Goal: Transaction & Acquisition: Purchase product/service

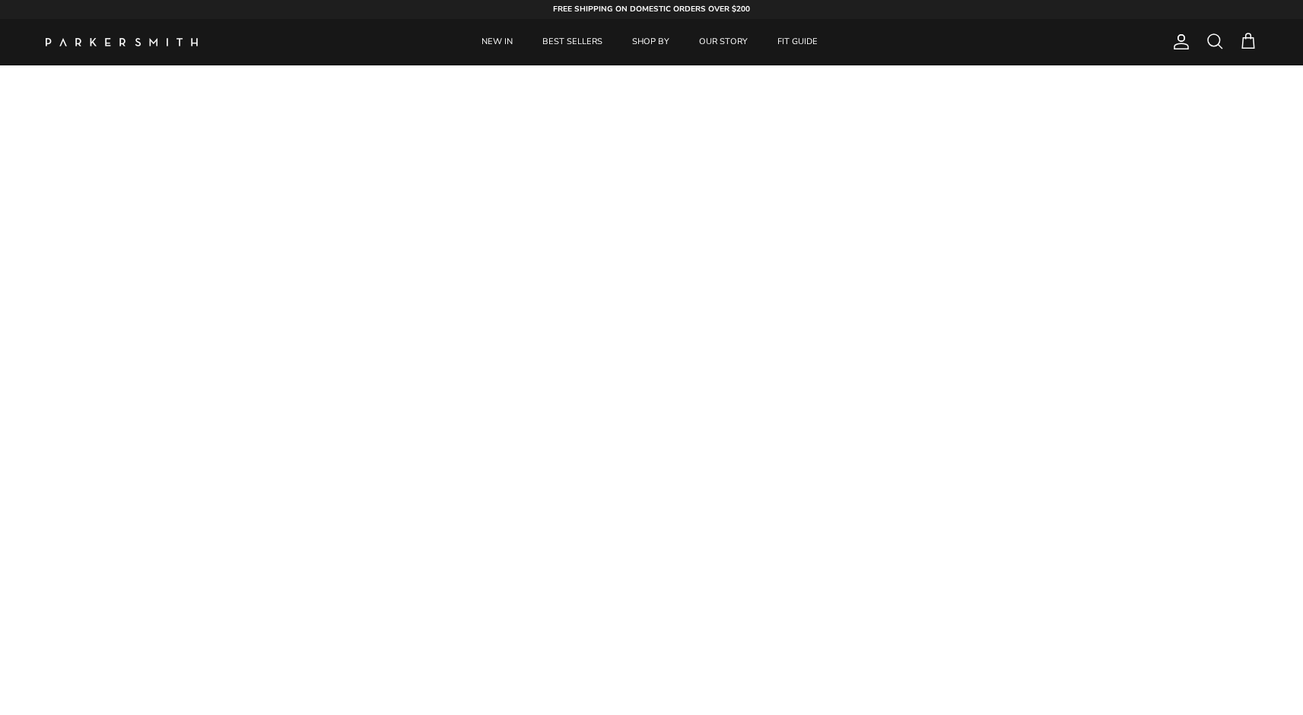
click at [1208, 33] on span at bounding box center [1215, 41] width 18 height 18
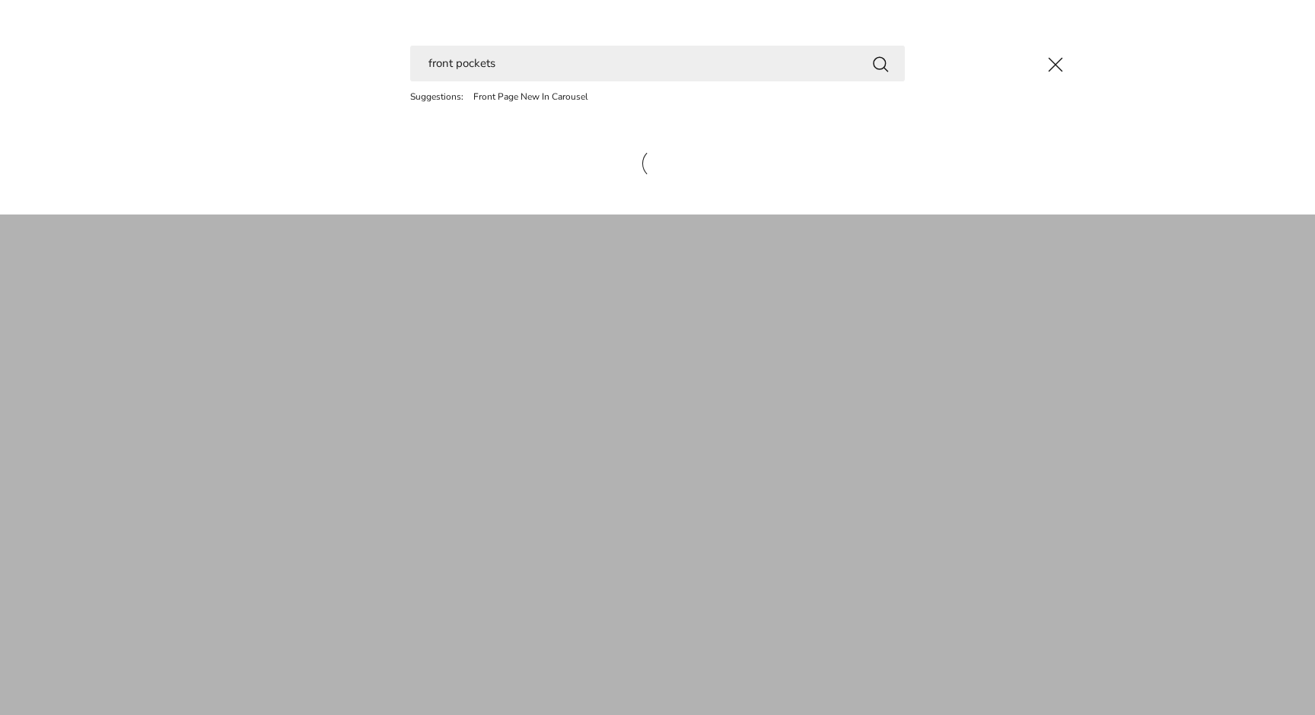
type input "front pockets"
click at [880, 63] on button "Search" at bounding box center [880, 63] width 18 height 19
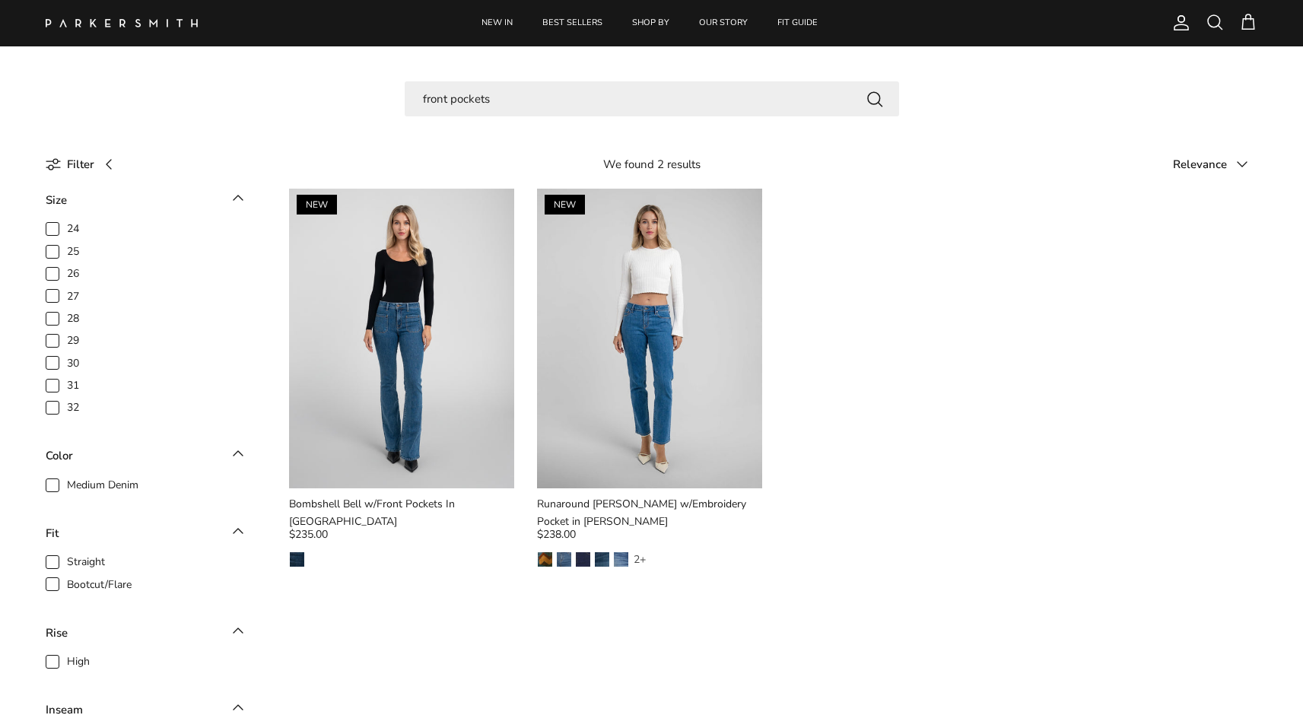
scroll to position [23, 0]
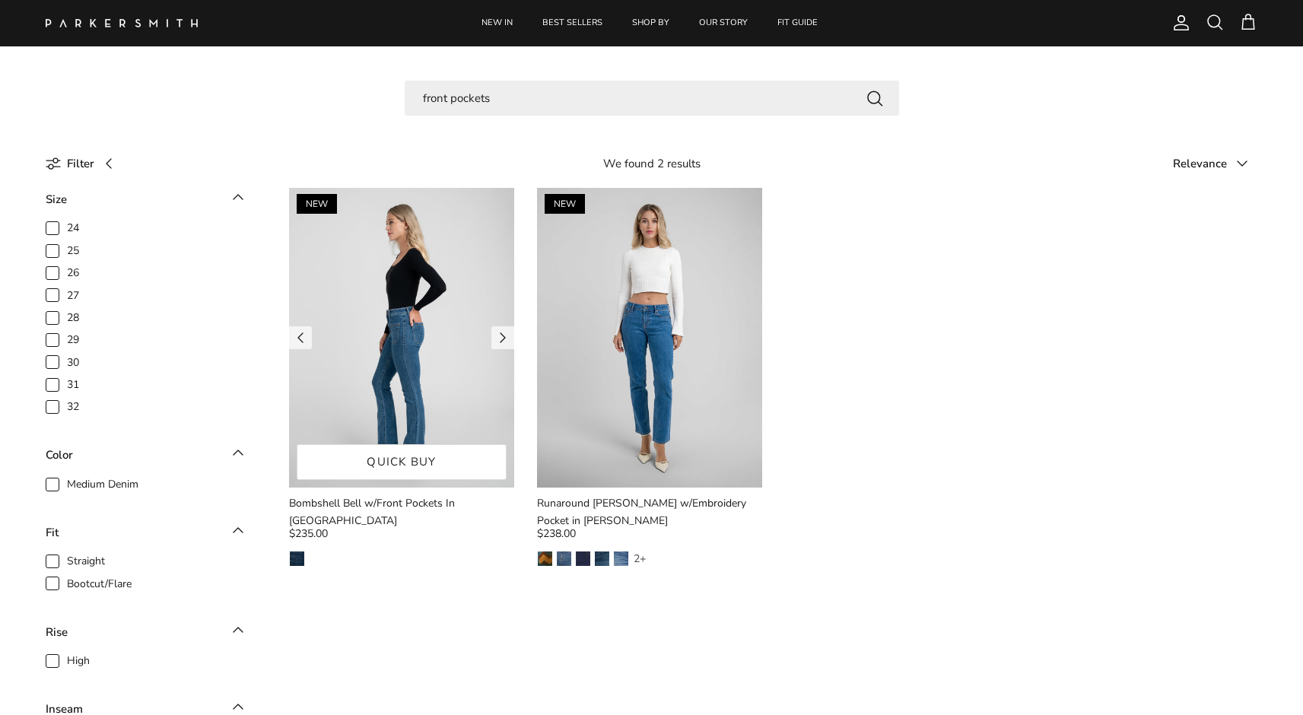
click at [418, 257] on img at bounding box center [401, 338] width 225 height 300
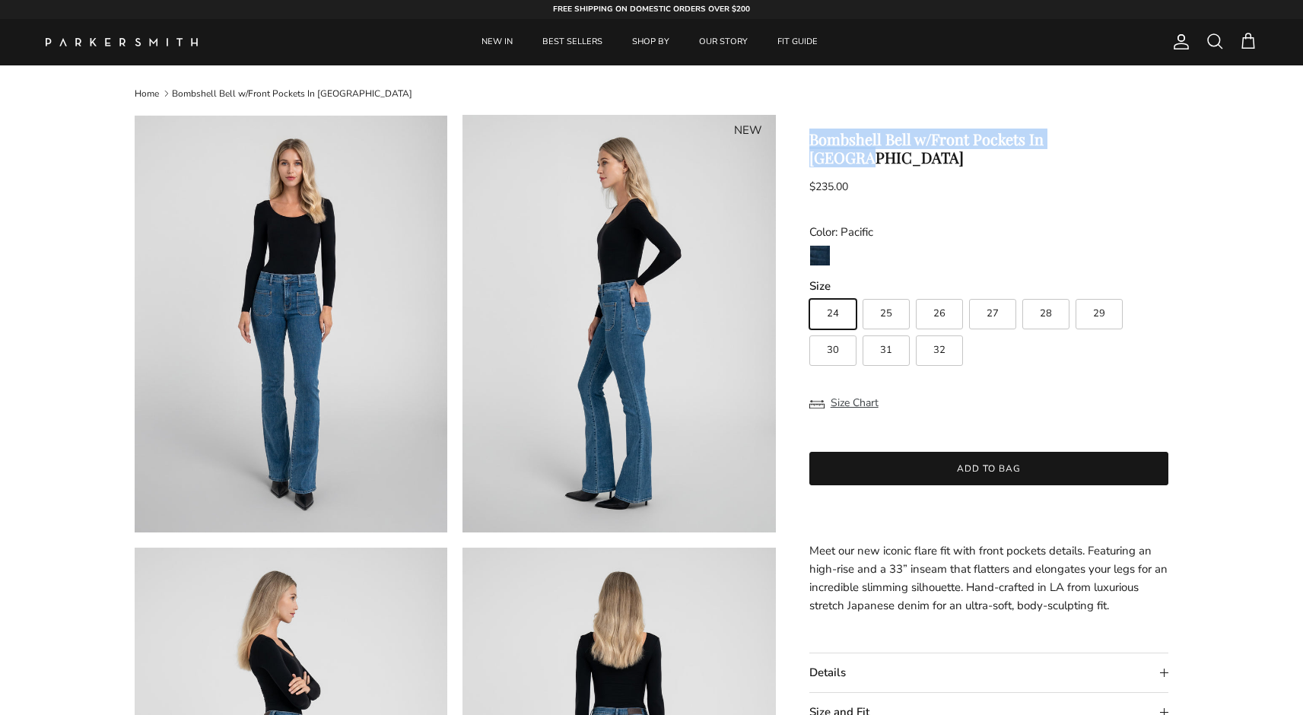
drag, startPoint x: 824, startPoint y: 141, endPoint x: 1170, endPoint y: 142, distance: 346.2
copy h1 "Bombshell Bell w/Front Pockets In [GEOGRAPHIC_DATA]"
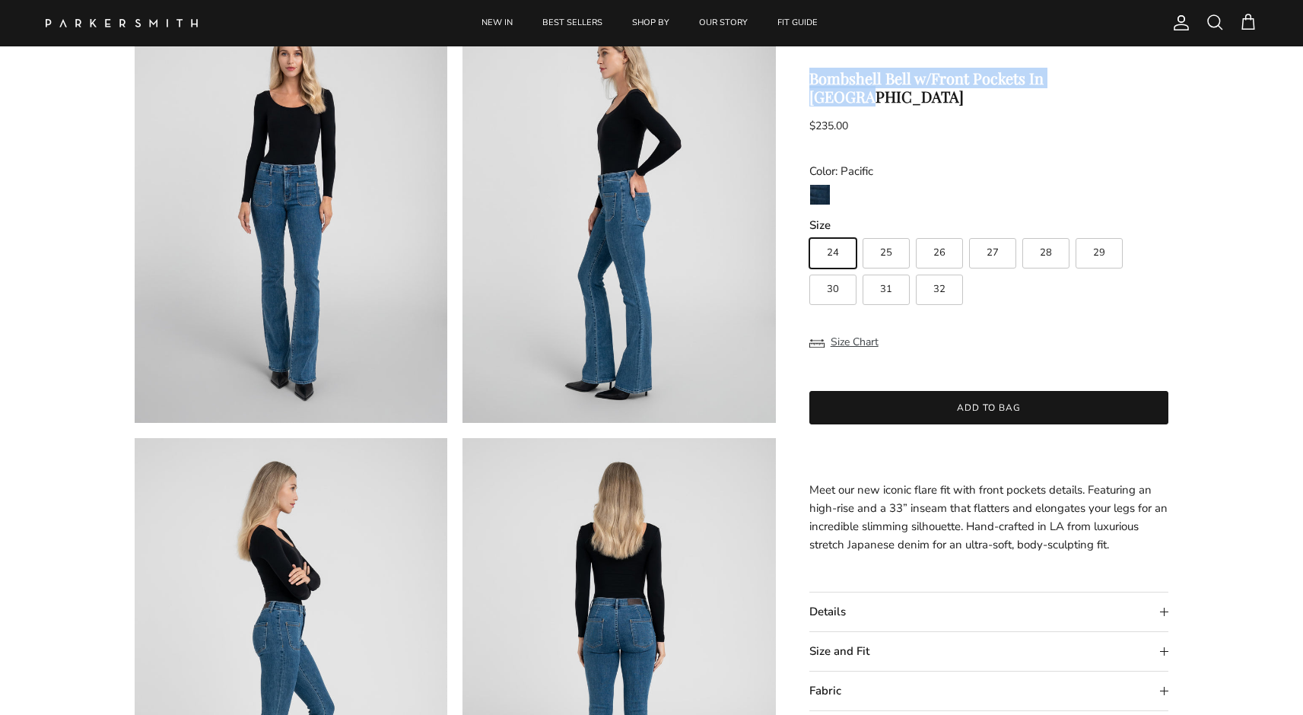
scroll to position [126, 0]
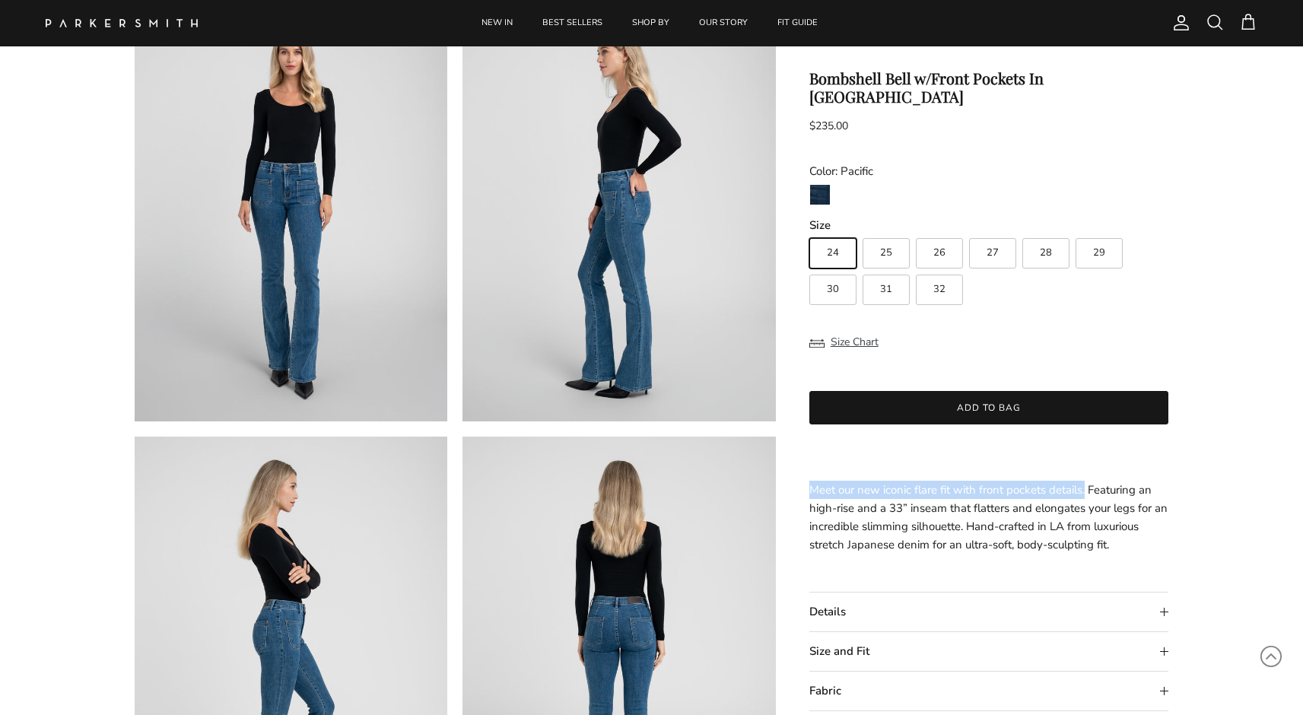
drag, startPoint x: 1086, startPoint y: 469, endPoint x: 806, endPoint y: 471, distance: 280.0
copy span "Meet our new iconic flare fit with front pockets details."
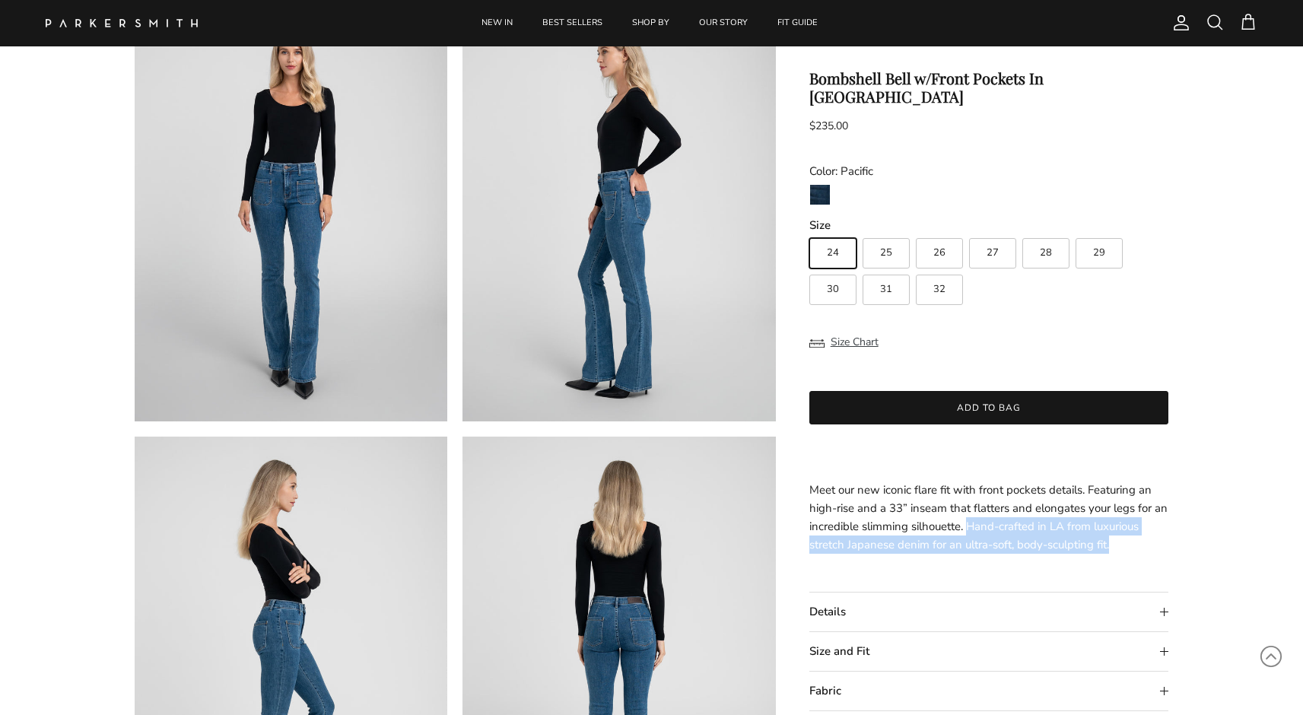
drag, startPoint x: 969, startPoint y: 506, endPoint x: 1112, endPoint y: 525, distance: 144.3
click at [1112, 525] on p "Meet our new iconic flare fit with front pockets details. Featuring an high-ris…" at bounding box center [990, 508] width 360 height 91
copy span "Hand-crafted in LA from luxurious stretch Japanese denim for an ultra-soft, bod…"
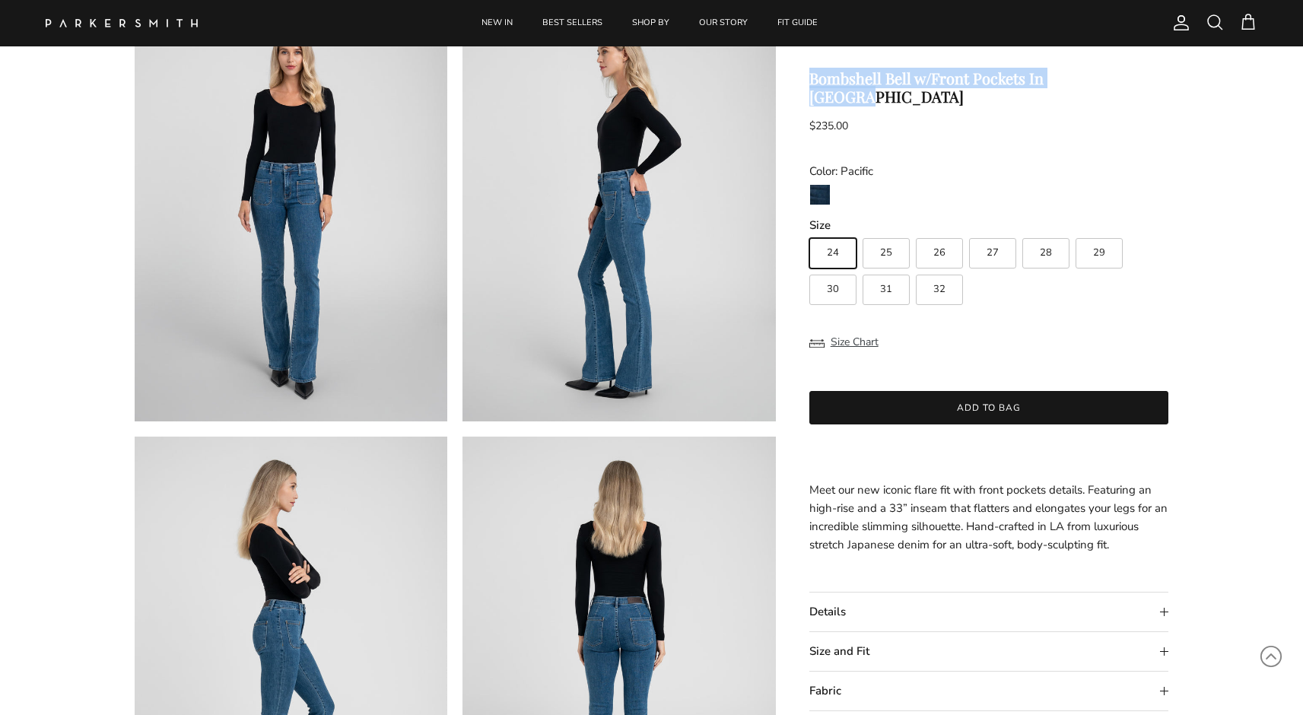
drag, startPoint x: 1109, startPoint y: 79, endPoint x: 797, endPoint y: 84, distance: 312.7
copy h1 "Bombshell Bell w/Front Pockets In [GEOGRAPHIC_DATA]"
